Goal: Task Accomplishment & Management: Manage account settings

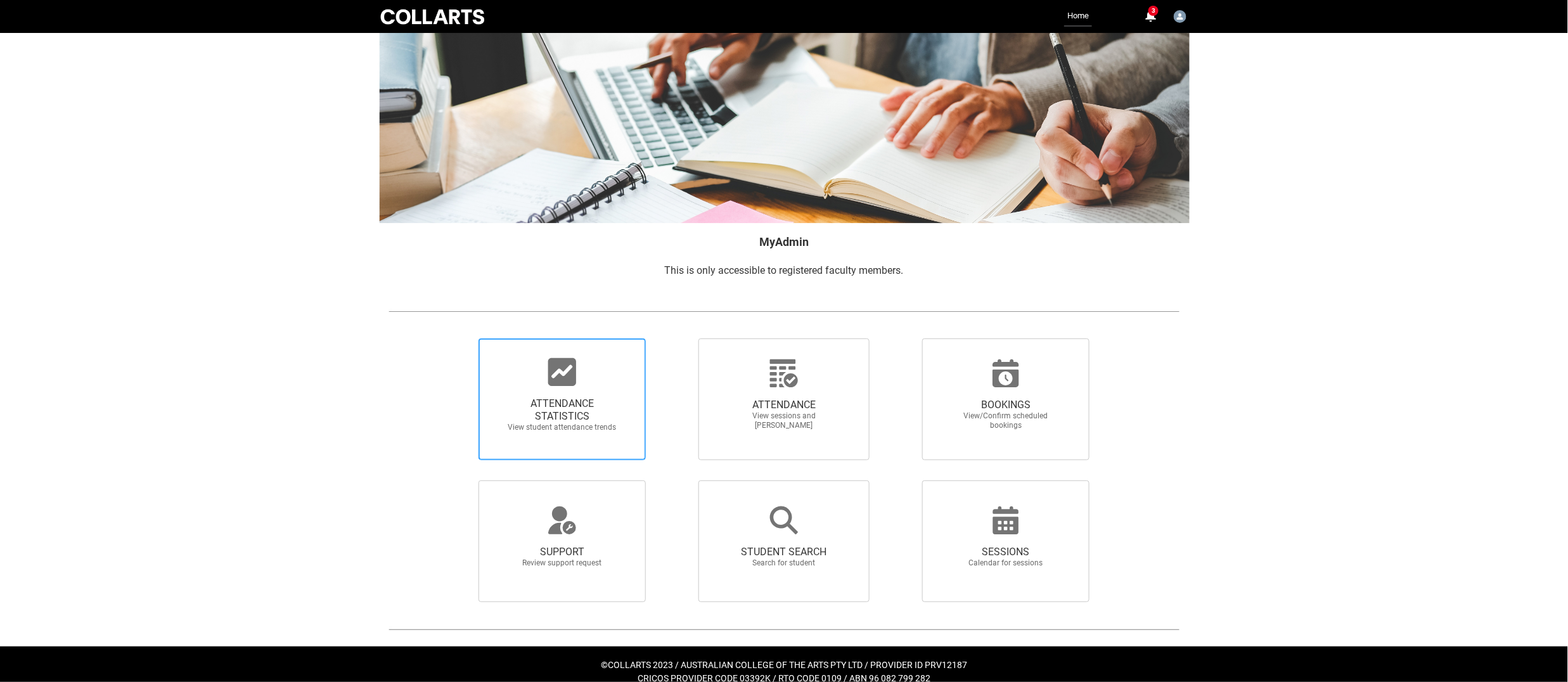
click at [508, 408] on span "ATTENDANCE STATISTICS" at bounding box center [561, 410] width 111 height 25
click at [458, 339] on input "ATTENDANCE STATISTICS View student attendance trends" at bounding box center [457, 338] width 1 height 1
radio input "true"
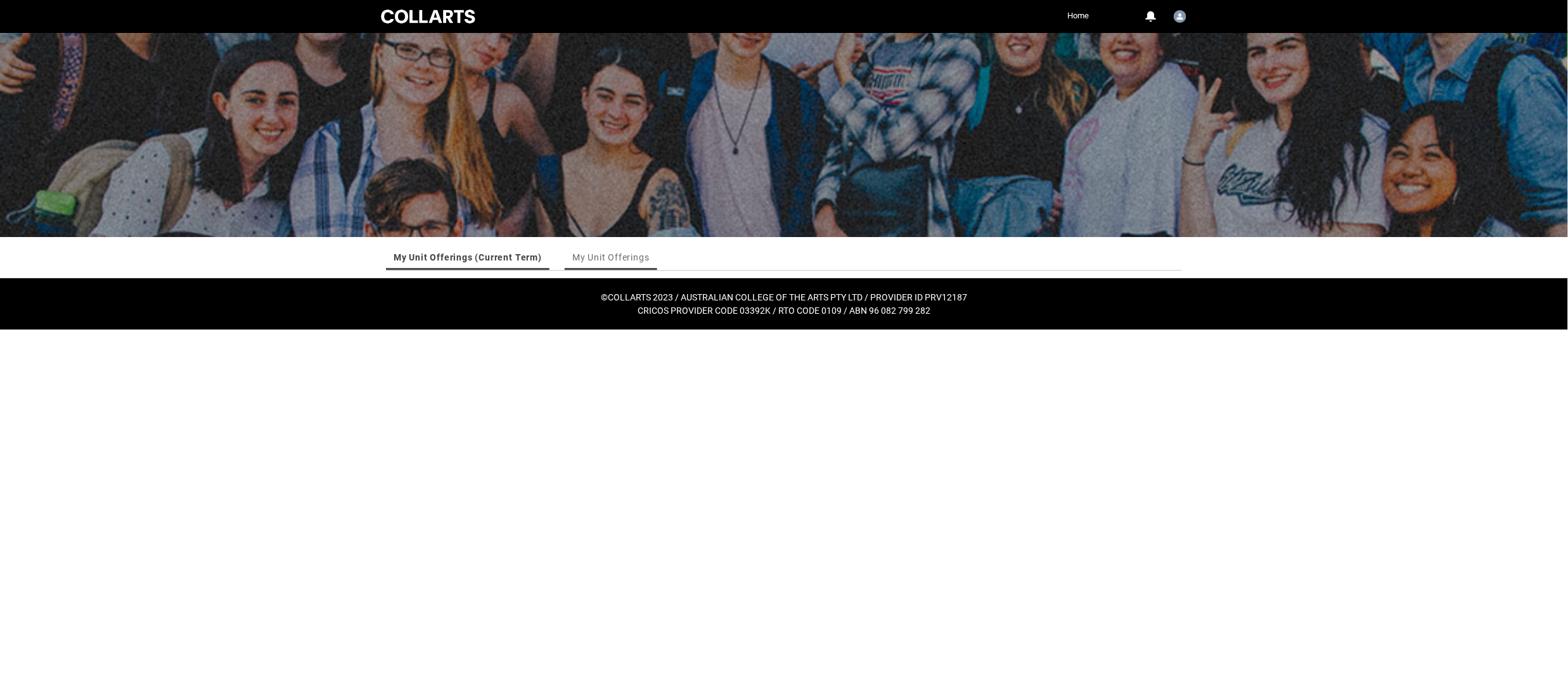
drag, startPoint x: 584, startPoint y: 260, endPoint x: 582, endPoint y: 289, distance: 29.1
click at [584, 260] on link "My Unit Offerings" at bounding box center [611, 257] width 78 height 25
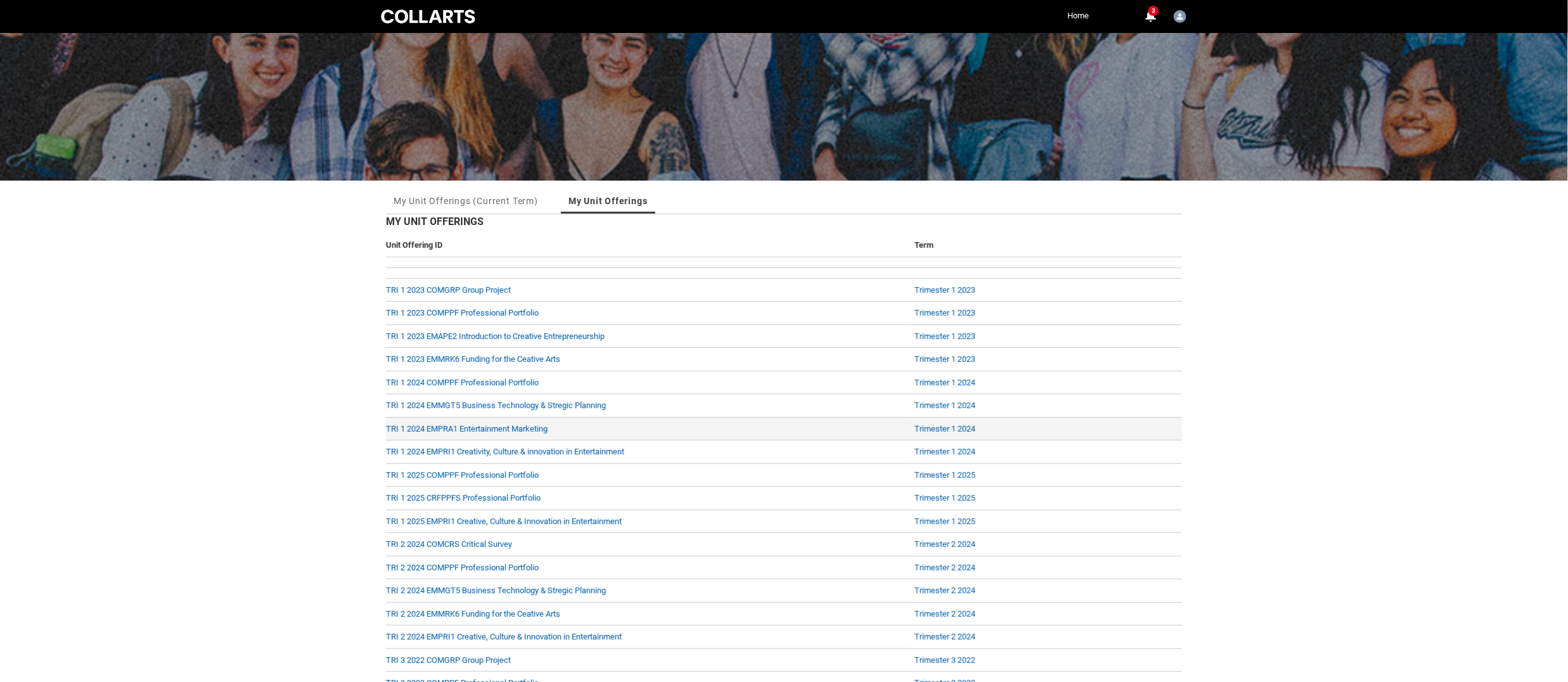
scroll to position [38, 0]
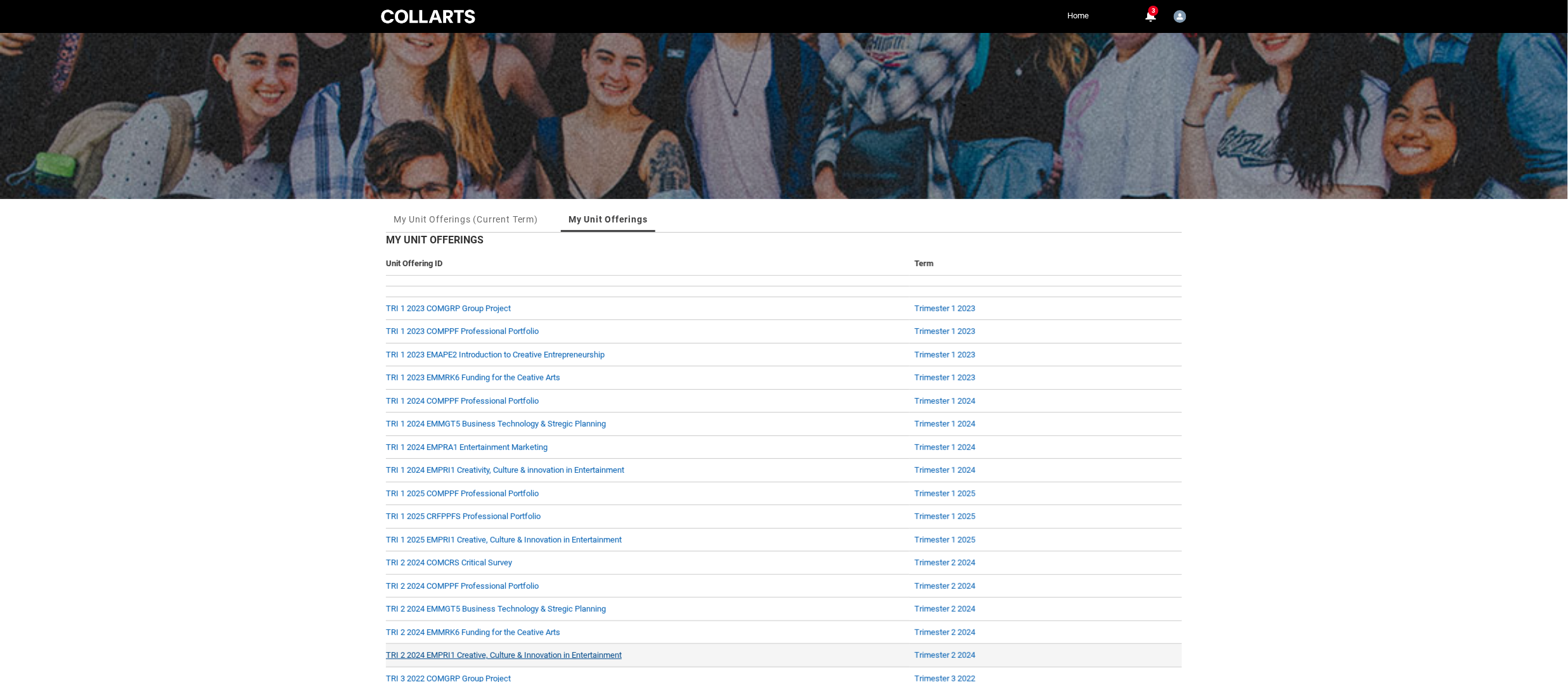
click at [530, 655] on link "TRI 2 2024 EMPRI1 Creative, Culture & Innovation in Entertainment" at bounding box center [503, 656] width 236 height 9
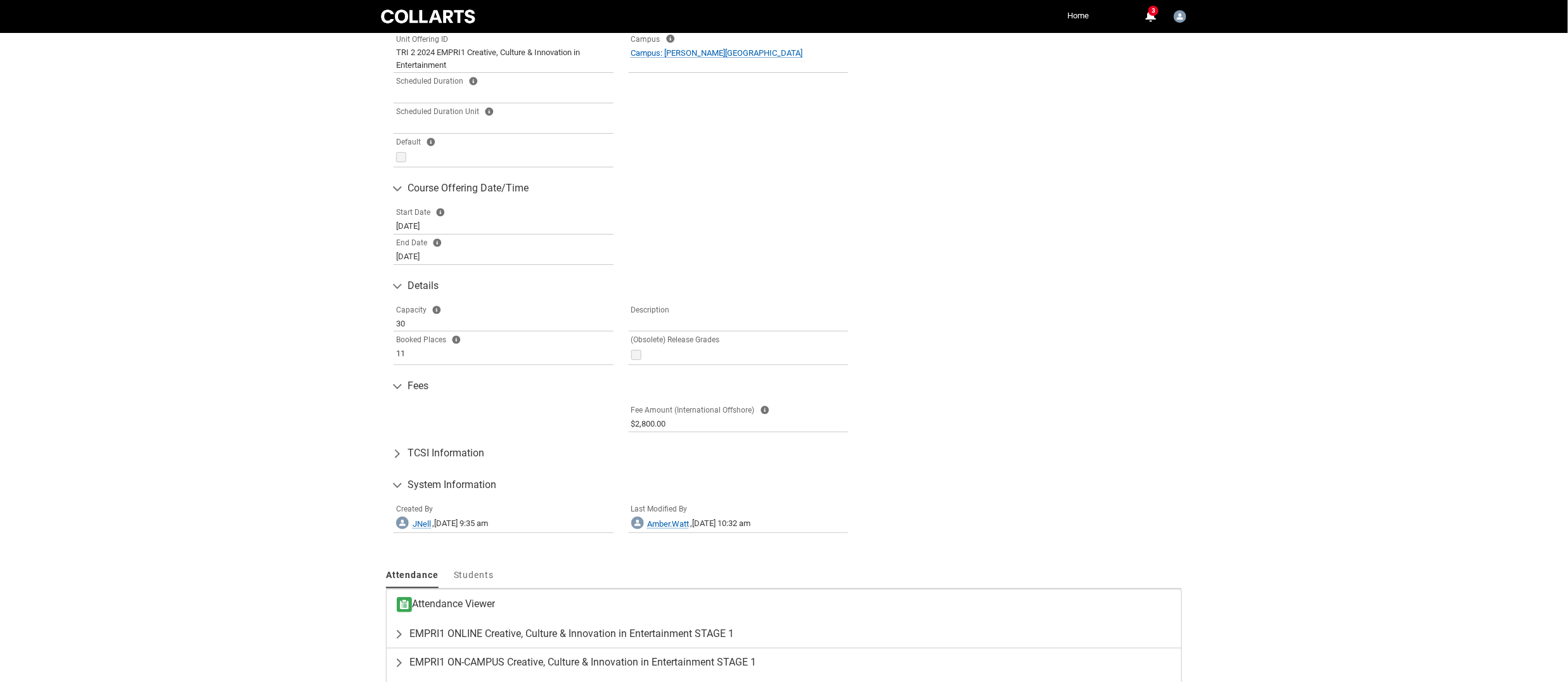
scroll to position [419, 0]
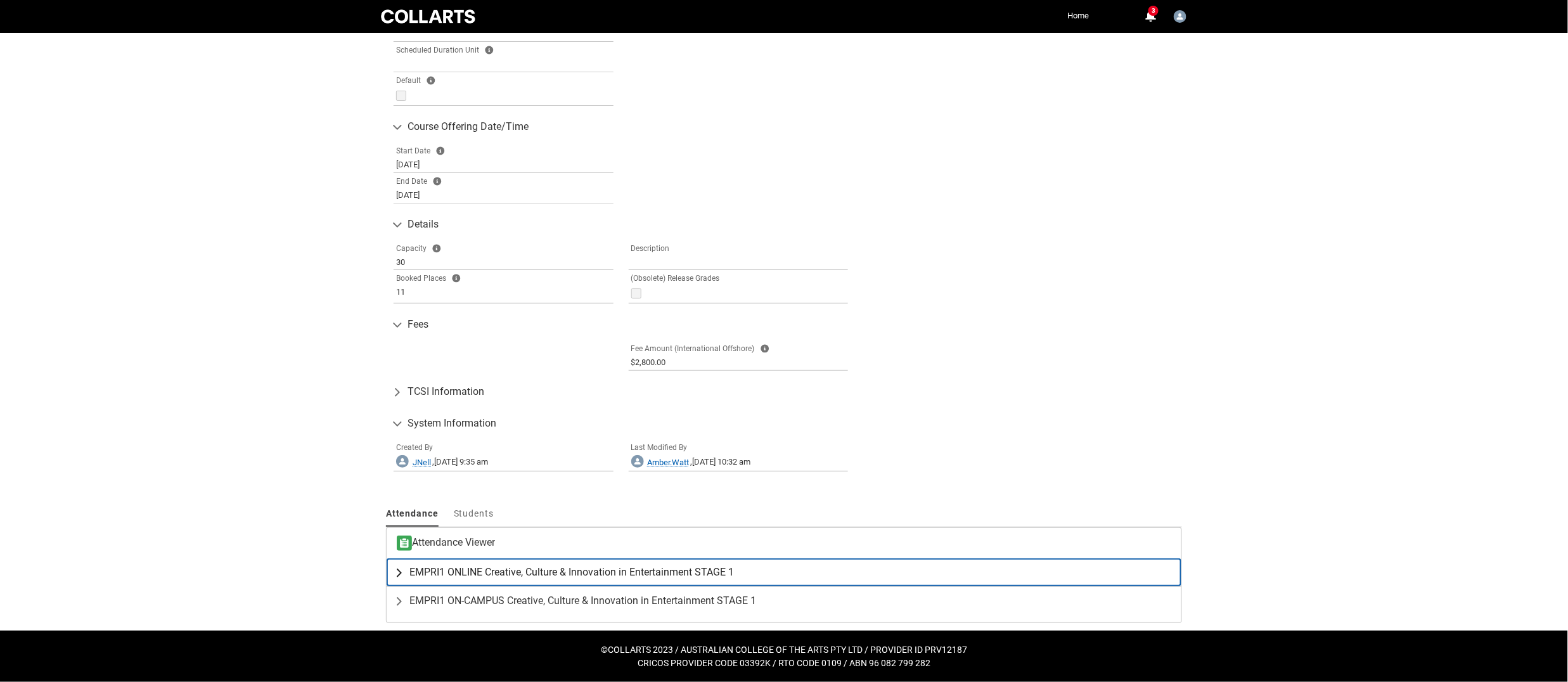
click at [400, 568] on lightning-primitive-icon "button" at bounding box center [402, 573] width 15 height 13
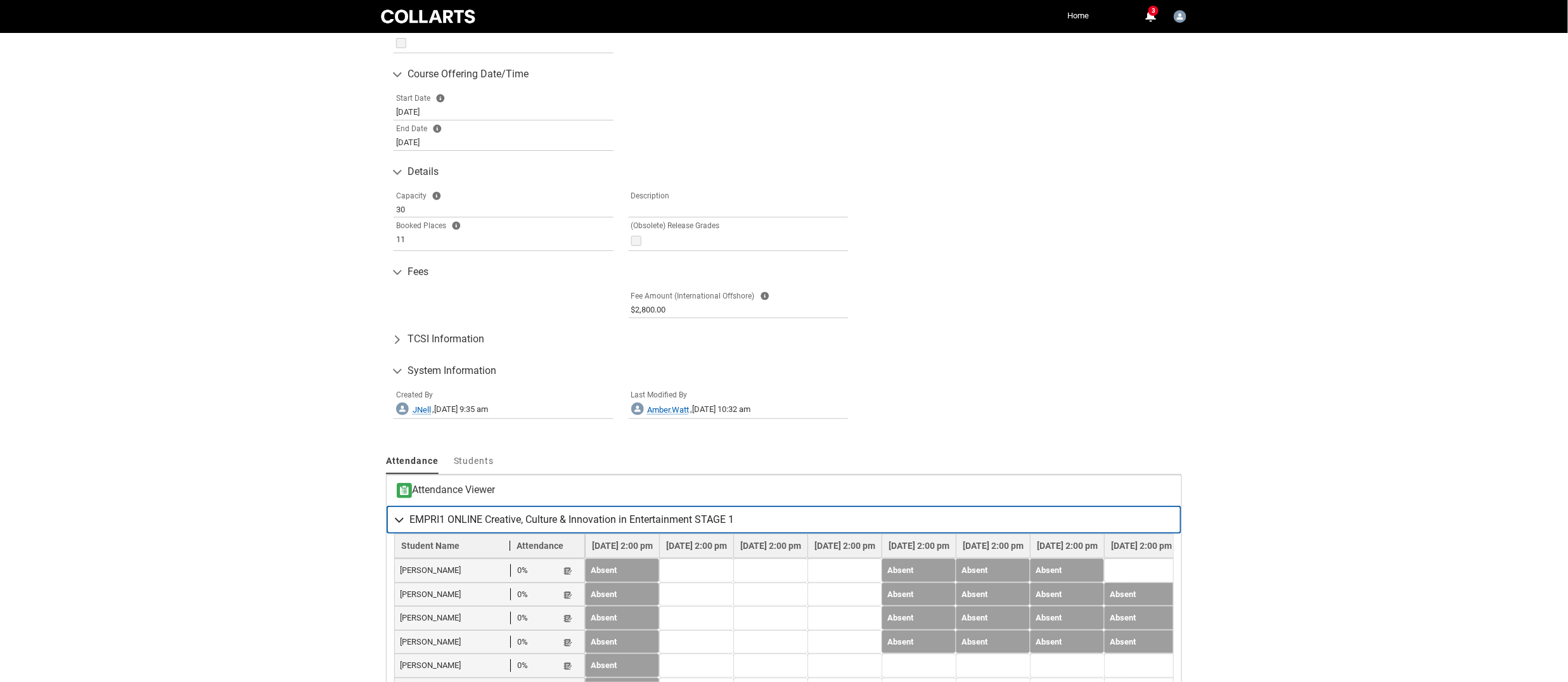
scroll to position [638, 0]
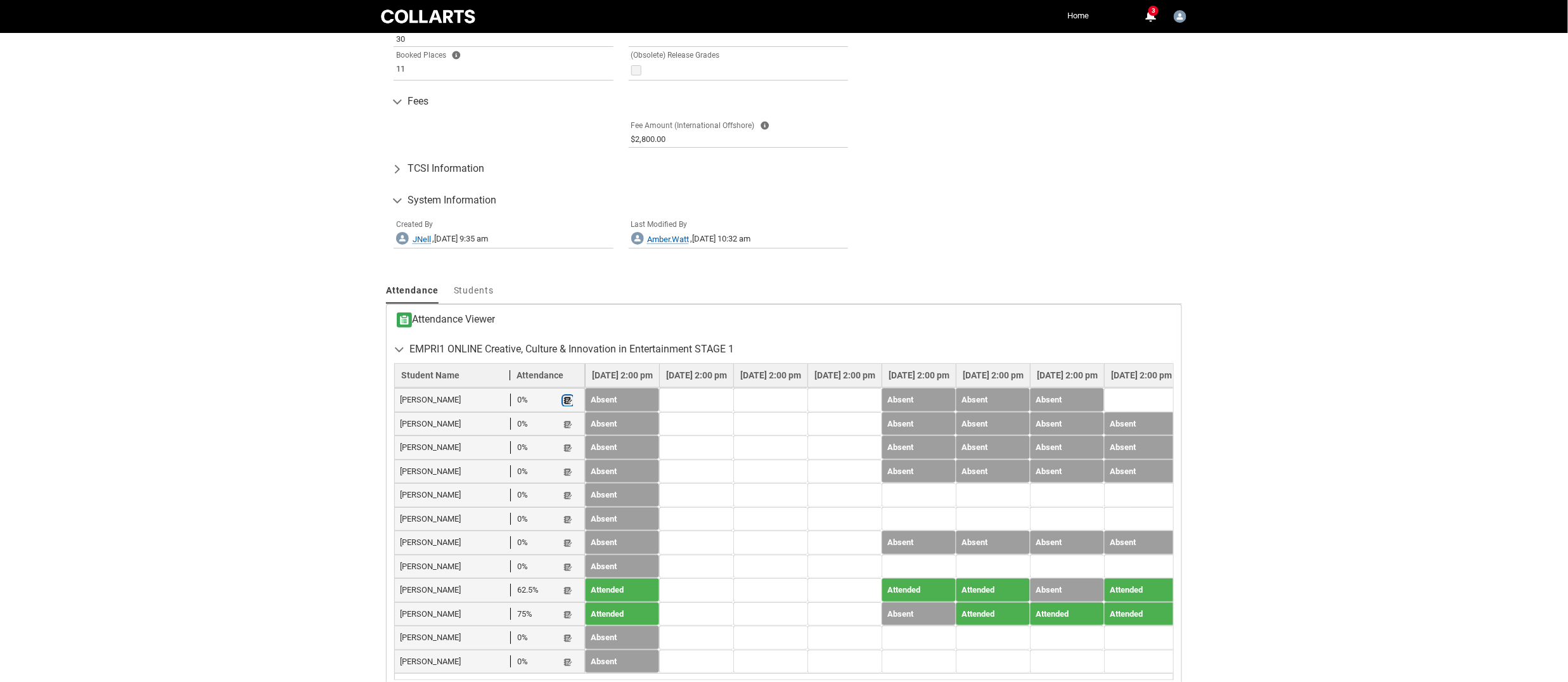
click at [572, 404] on lightning-primitive-icon "button" at bounding box center [569, 401] width 9 height 9
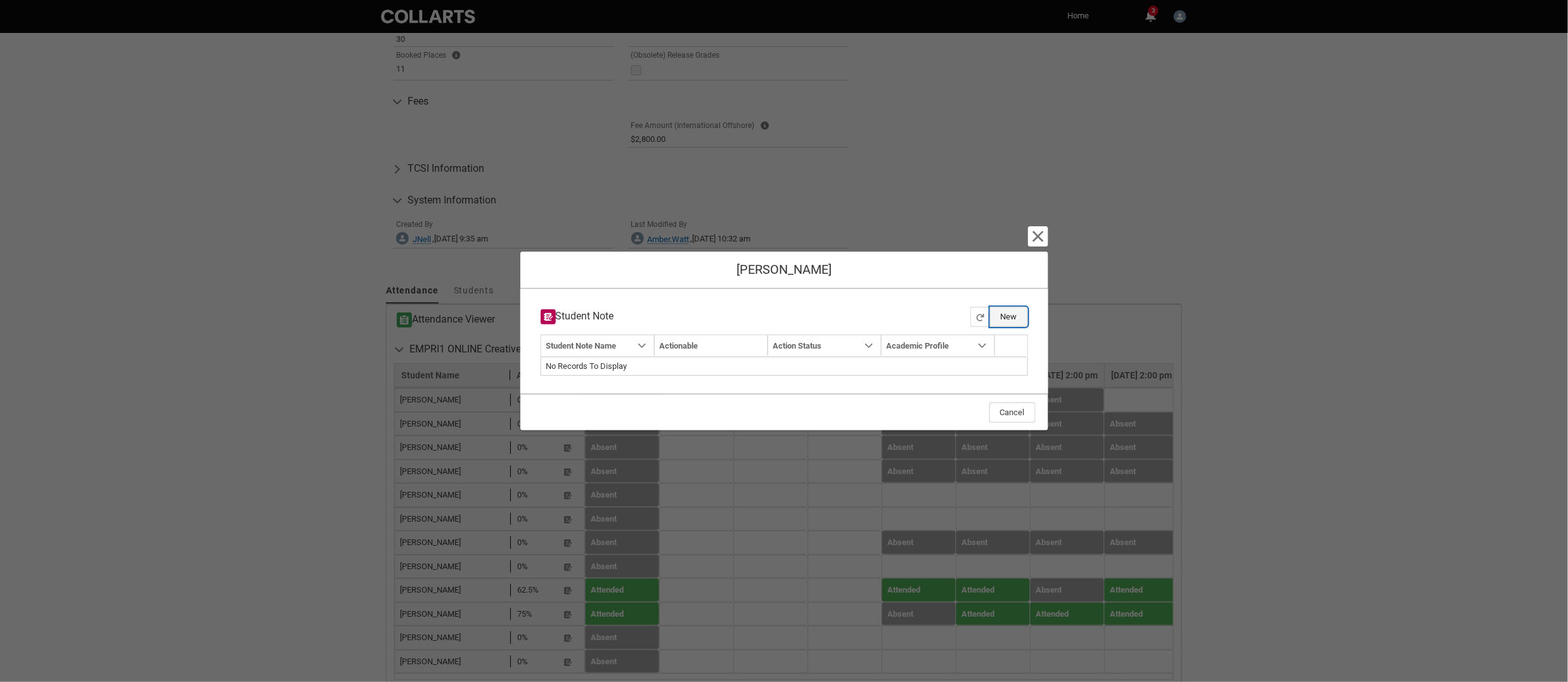
click at [1016, 314] on button "New" at bounding box center [1009, 318] width 38 height 21
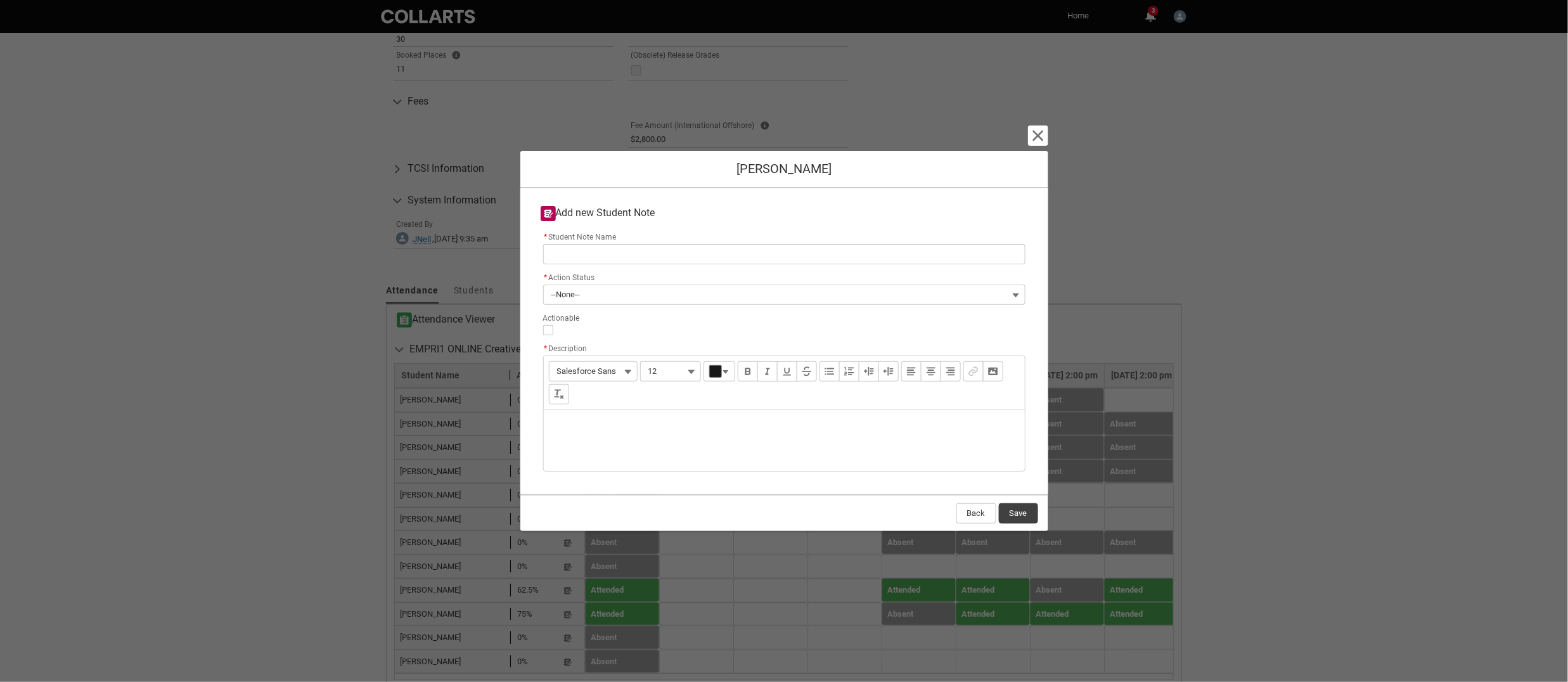
click at [953, 310] on lightning-input "Actionable" at bounding box center [784, 322] width 483 height 25
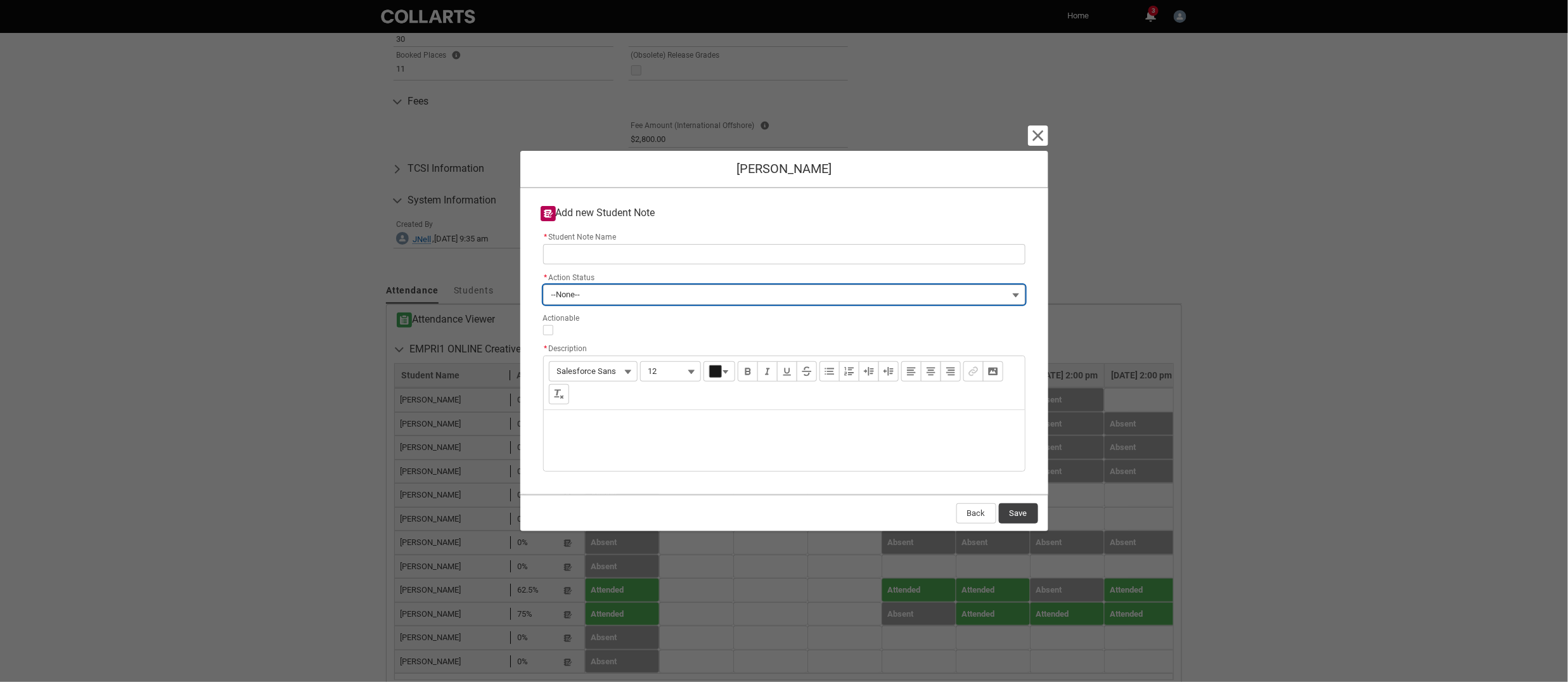
click at [954, 298] on button "--None--" at bounding box center [784, 295] width 483 height 21
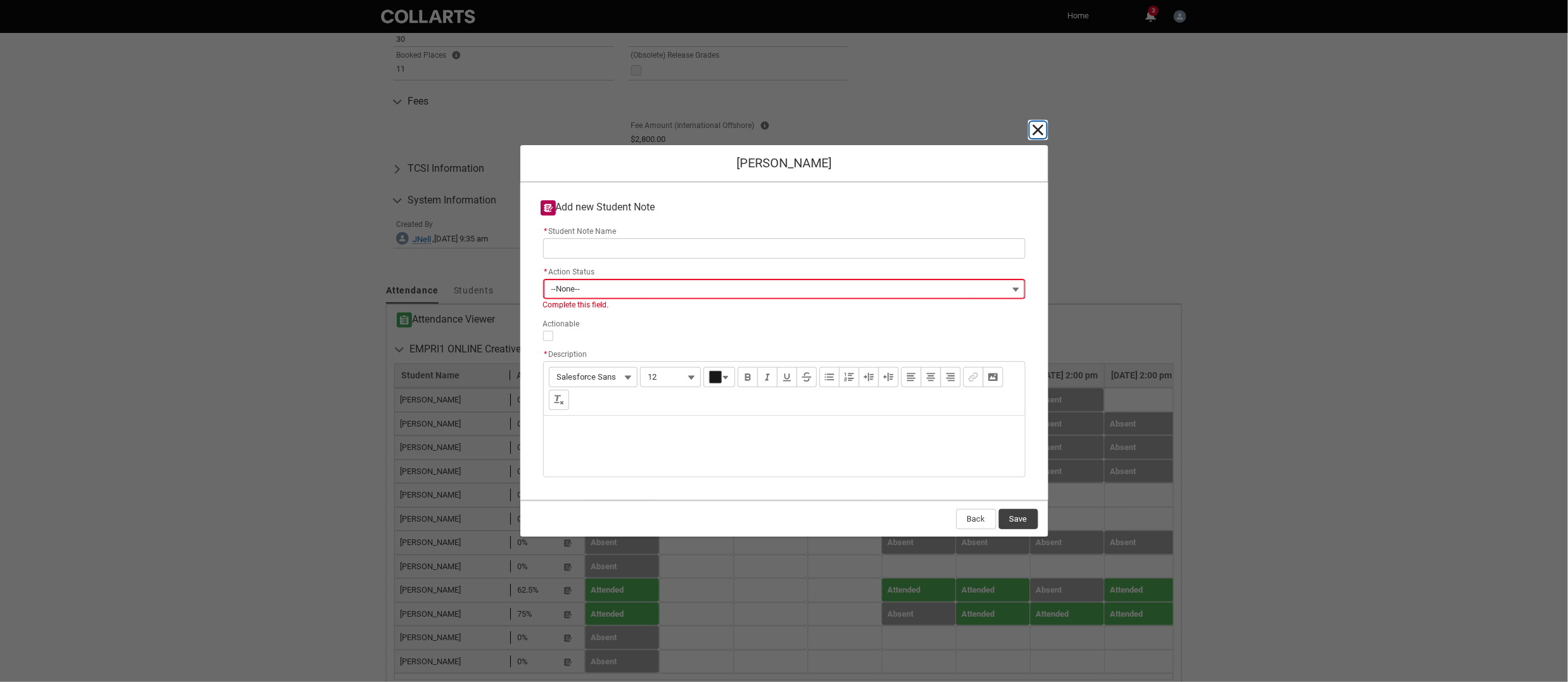
click at [1038, 139] on div "Cancel and close [PERSON_NAME] Add new Student Note * Student Note Name * Actio…" at bounding box center [784, 341] width 528 height 682
click at [1039, 130] on lightning-primitive-icon "button" at bounding box center [1038, 130] width 15 height 15
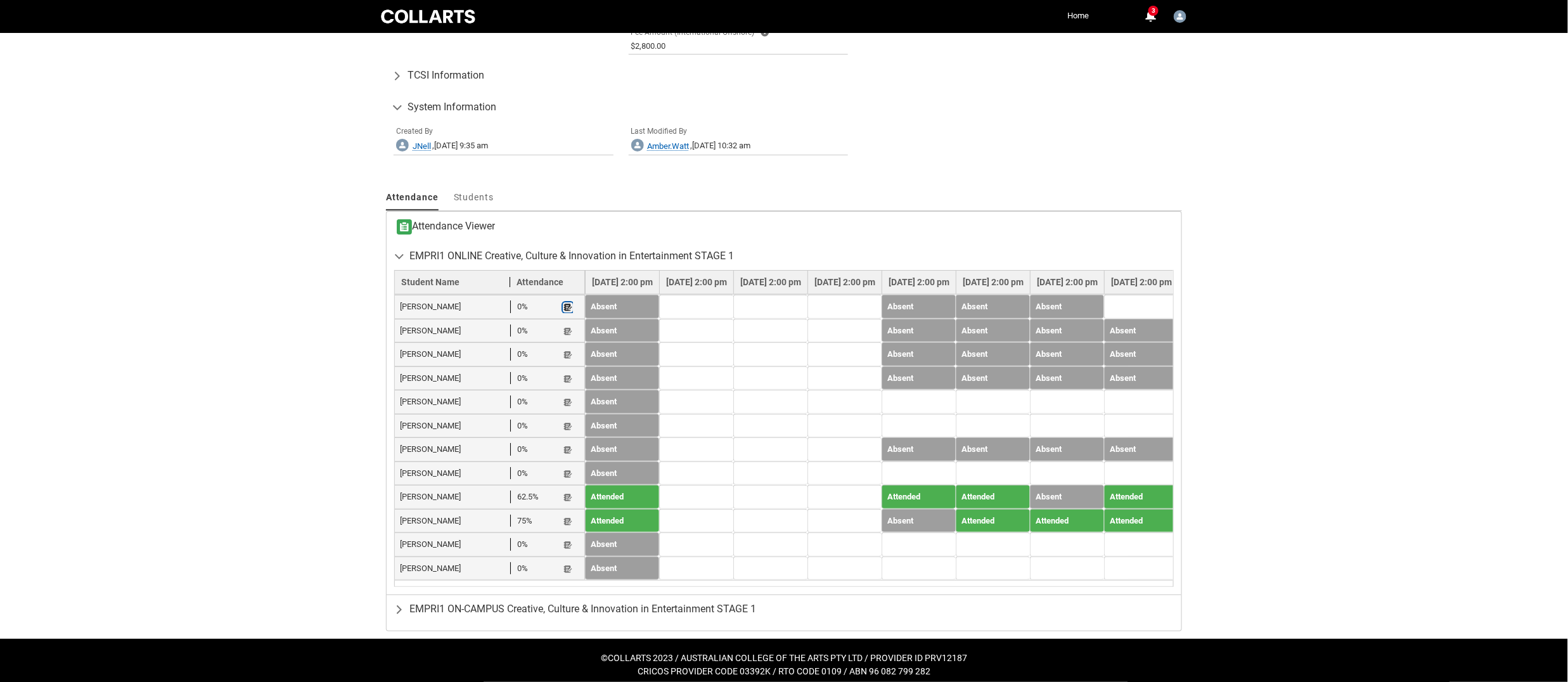
scroll to position [732, 0]
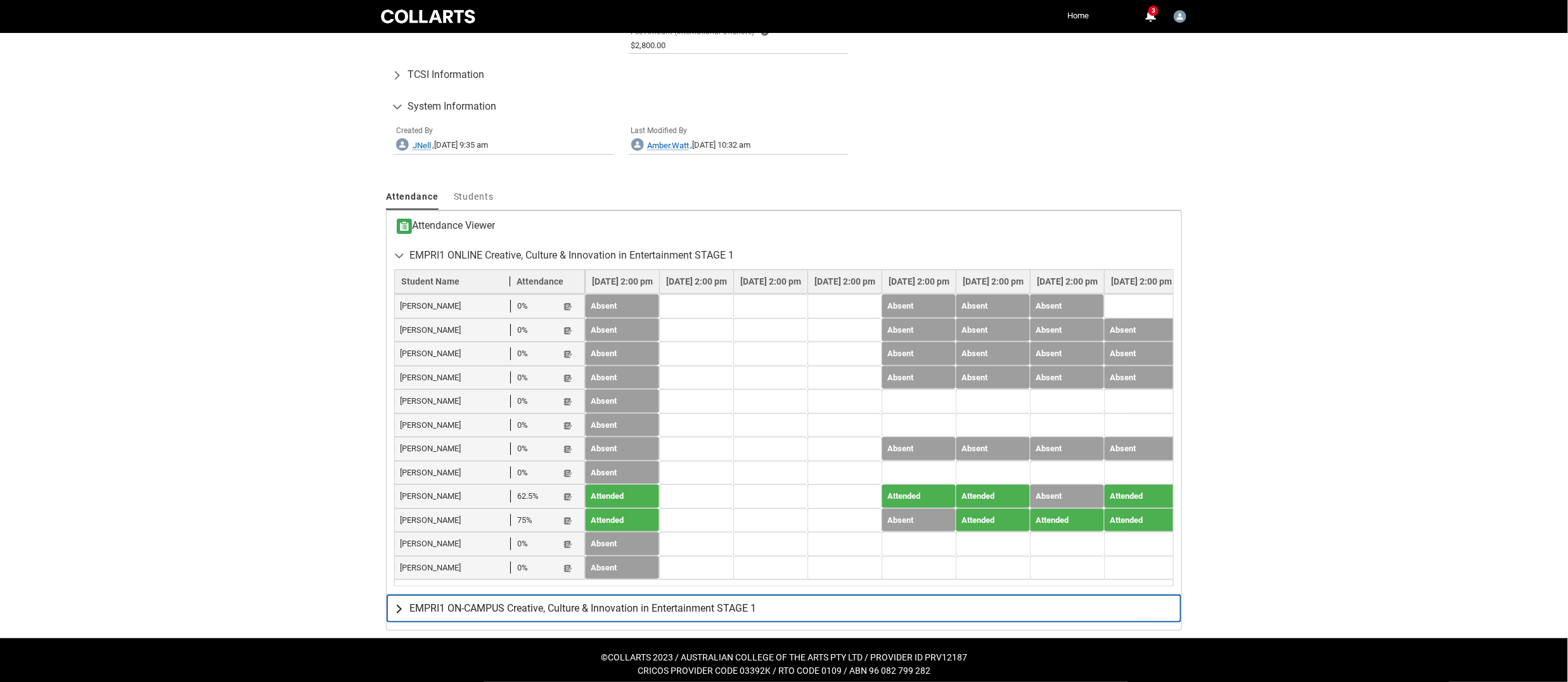
click at [388, 608] on button "EMPRI1 ON-CAMPUS Creative, Culture & Innovation in Entertainment STAGE 1" at bounding box center [784, 609] width 795 height 28
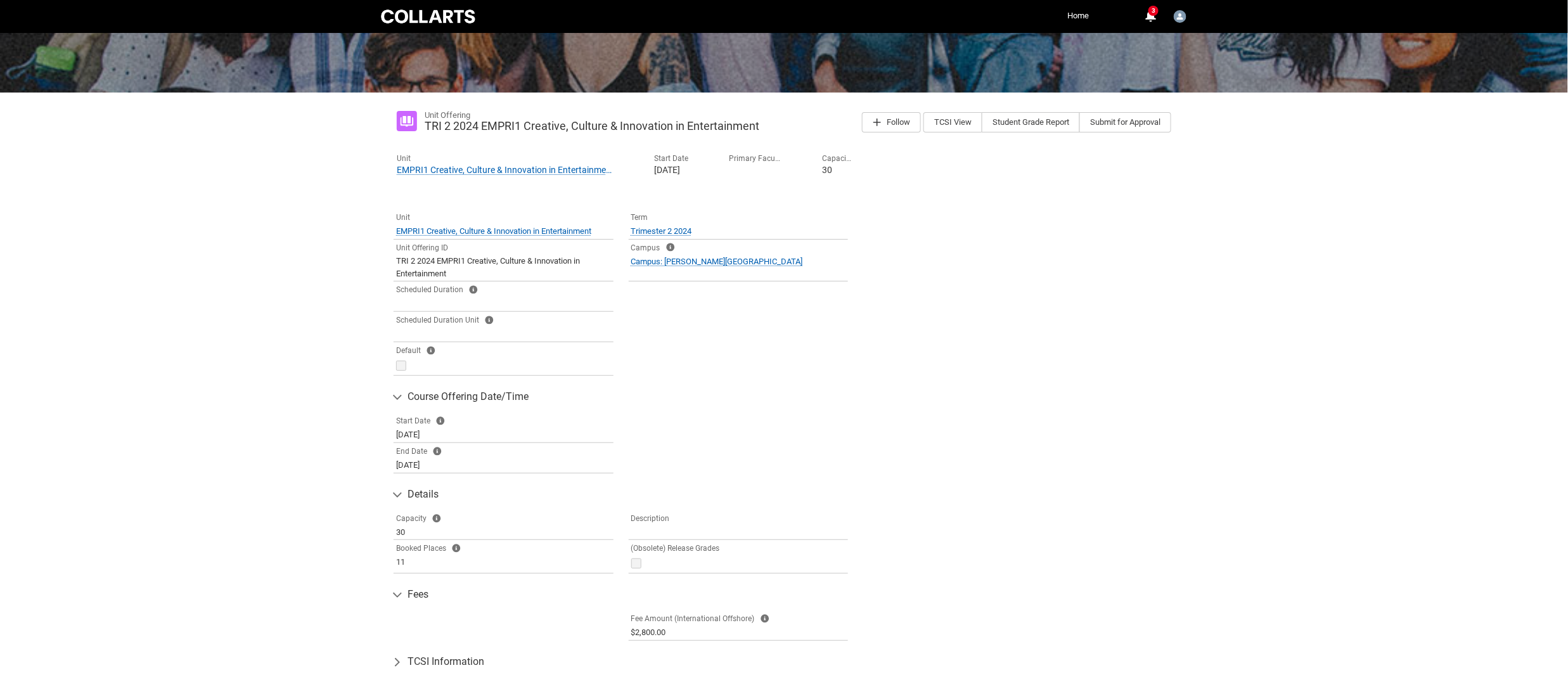
scroll to position [21, 0]
